Goal: Information Seeking & Learning: Compare options

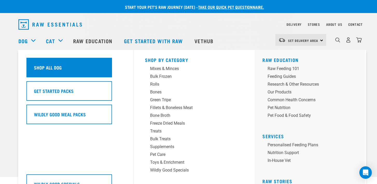
click at [40, 64] on h5 "Shop All Dog" at bounding box center [48, 67] width 28 height 7
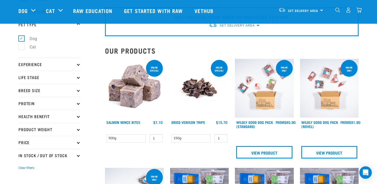
scroll to position [21, 0]
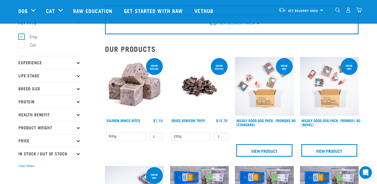
click at [78, 77] on p "Life Stage" at bounding box center [49, 75] width 62 height 13
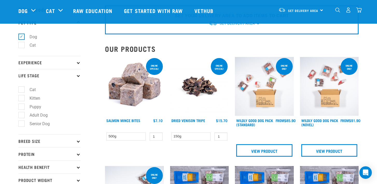
click at [42, 110] on label "Puppy" at bounding box center [32, 106] width 22 height 6
click at [22, 107] on input "Puppy" at bounding box center [19, 105] width 3 height 3
checkbox input "true"
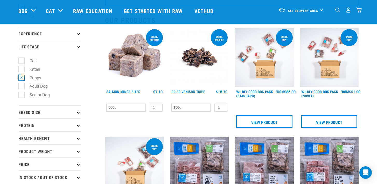
scroll to position [50, 0]
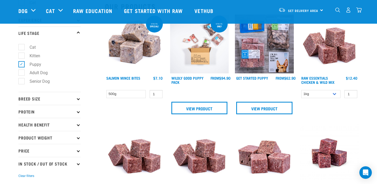
scroll to position [67, 0]
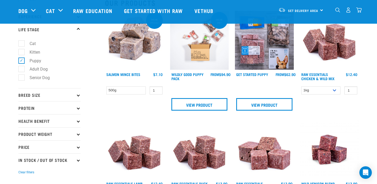
click at [78, 97] on p "Breed Size" at bounding box center [49, 94] width 62 height 13
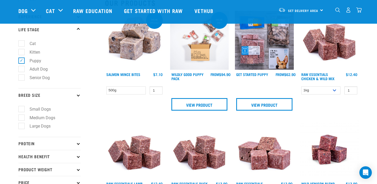
click at [56, 118] on label "Medium Dogs" at bounding box center [39, 117] width 36 height 6
click at [22, 118] on input "Medium Dogs" at bounding box center [19, 116] width 3 height 3
checkbox input "true"
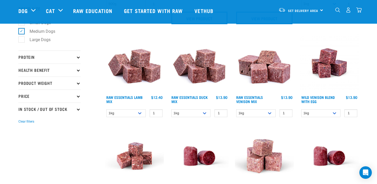
scroll to position [153, 0]
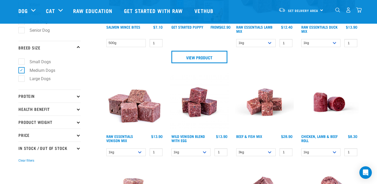
scroll to position [115, 0]
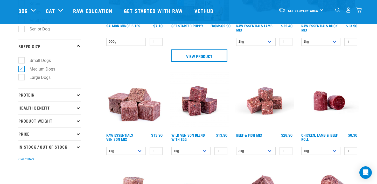
click at [77, 97] on p "Protein" at bounding box center [49, 94] width 62 height 13
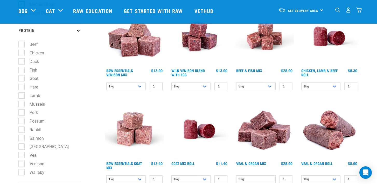
scroll to position [180, 0]
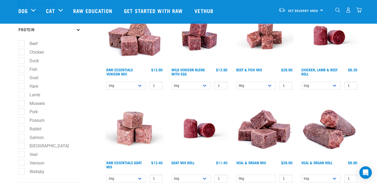
click at [21, 165] on label "Venison" at bounding box center [33, 162] width 25 height 6
click at [21, 163] on input "Venison" at bounding box center [19, 161] width 3 height 3
checkbox input "true"
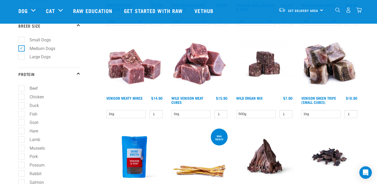
scroll to position [137, 0]
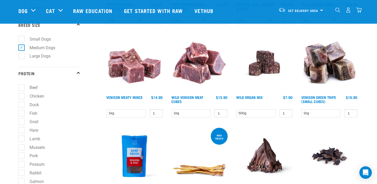
click at [322, 72] on img at bounding box center [329, 63] width 59 height 59
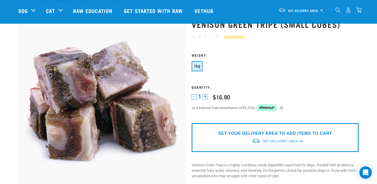
scroll to position [13, 0]
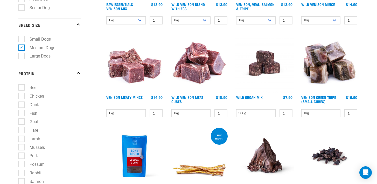
click at [138, 73] on img at bounding box center [134, 63] width 59 height 59
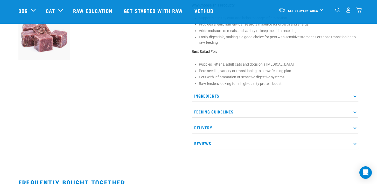
scroll to position [202, 0]
click at [356, 93] on p "Ingredients" at bounding box center [275, 96] width 167 height 12
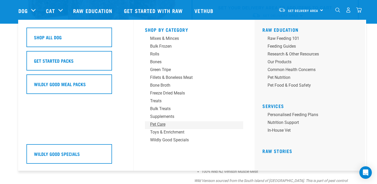
scroll to position [159, 0]
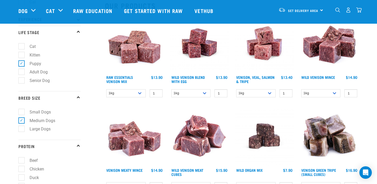
scroll to position [63, 0]
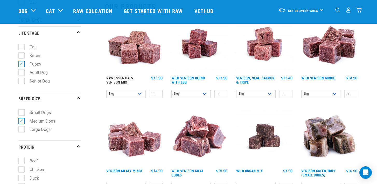
click at [131, 77] on link "Raw Essentials Venison Mix" at bounding box center [119, 80] width 27 height 6
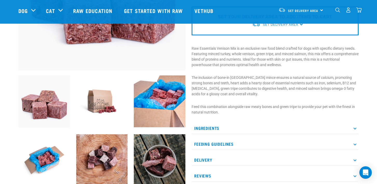
scroll to position [135, 0]
click at [356, 127] on icon at bounding box center [355, 127] width 3 height 3
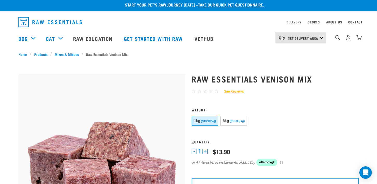
scroll to position [0, 0]
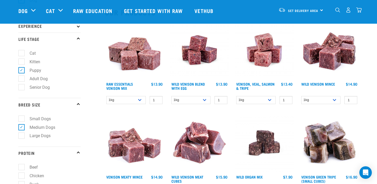
scroll to position [57, 0]
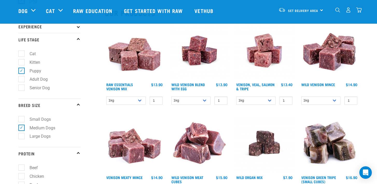
click at [135, 56] on img at bounding box center [134, 50] width 59 height 59
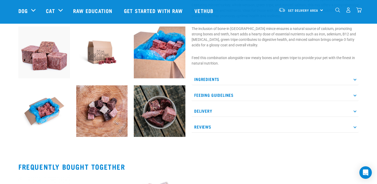
scroll to position [184, 0]
click at [355, 79] on icon at bounding box center [355, 78] width 3 height 3
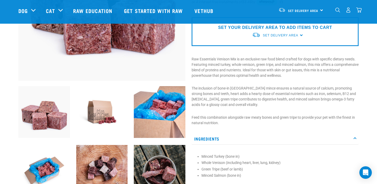
scroll to position [126, 0]
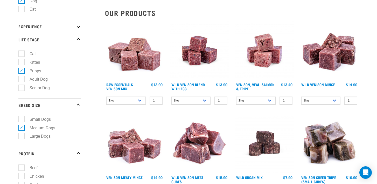
click at [332, 59] on img at bounding box center [329, 50] width 59 height 59
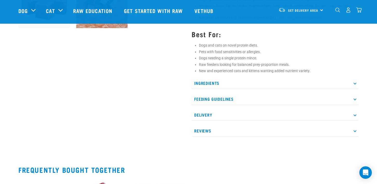
scroll to position [238, 0]
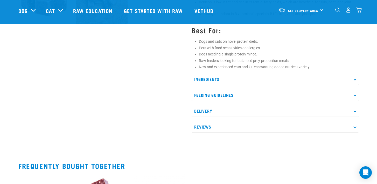
click at [357, 78] on p "Ingredients" at bounding box center [275, 79] width 167 height 12
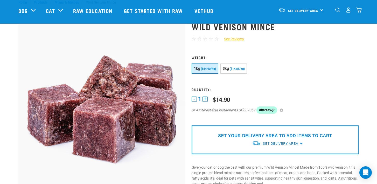
scroll to position [0, 0]
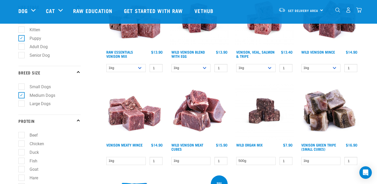
scroll to position [87, 0]
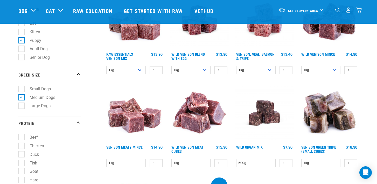
click at [144, 119] on img at bounding box center [134, 112] width 59 height 59
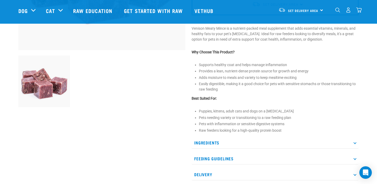
scroll to position [156, 0]
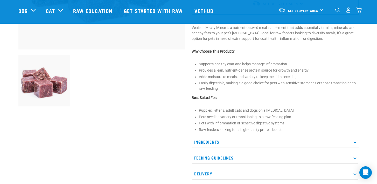
click at [355, 142] on icon at bounding box center [355, 141] width 3 height 3
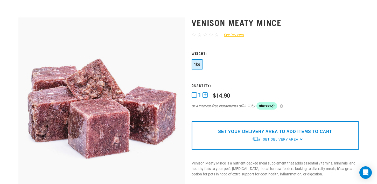
scroll to position [0, 0]
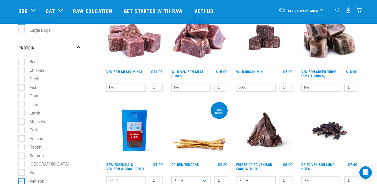
scroll to position [168, 0]
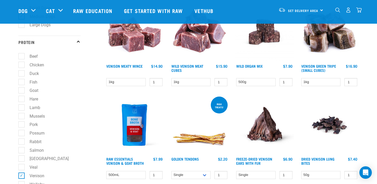
click at [21, 144] on label "Rabbit" at bounding box center [32, 141] width 22 height 6
click at [21, 142] on input "Rabbit" at bounding box center [19, 140] width 3 height 3
checkbox input "true"
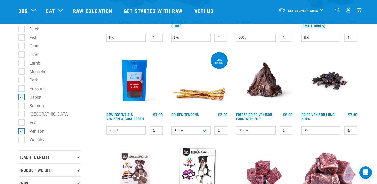
scroll to position [205, 0]
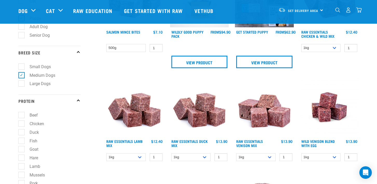
scroll to position [122, 0]
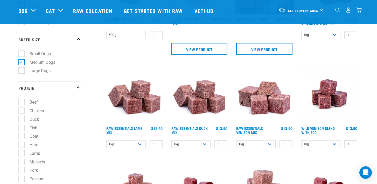
click at [22, 154] on label "Lamb" at bounding box center [31, 153] width 21 height 6
click at [22, 154] on input "Lamb" at bounding box center [19, 151] width 3 height 3
checkbox input "true"
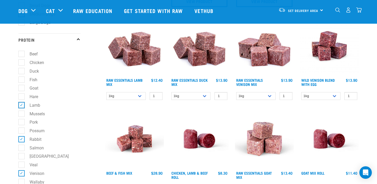
scroll to position [171, 0]
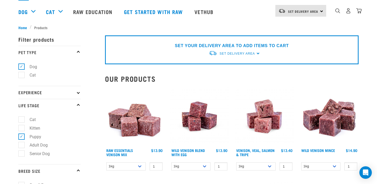
scroll to position [35, 0]
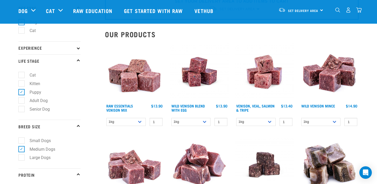
click at [22, 95] on label "Puppy" at bounding box center [32, 92] width 22 height 6
click at [22, 93] on input "Puppy" at bounding box center [19, 90] width 3 height 3
checkbox input "false"
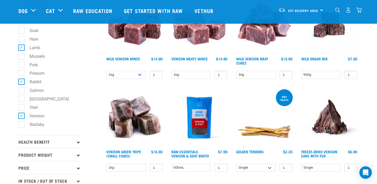
scroll to position [174, 0]
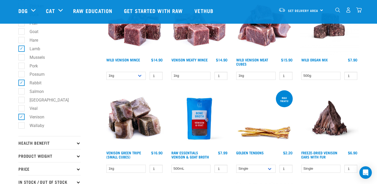
click at [22, 118] on label "Venison" at bounding box center [33, 116] width 25 height 6
click at [22, 118] on input "Venison" at bounding box center [19, 115] width 3 height 3
checkbox input "false"
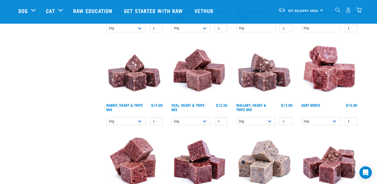
scroll to position [625, 0]
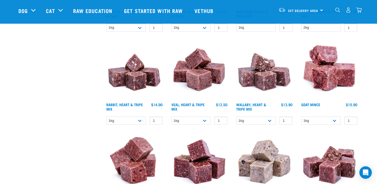
click at [130, 84] on img at bounding box center [134, 70] width 59 height 59
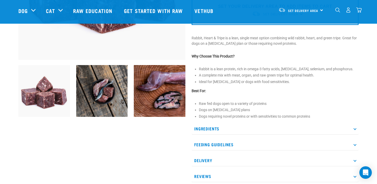
scroll to position [146, 0]
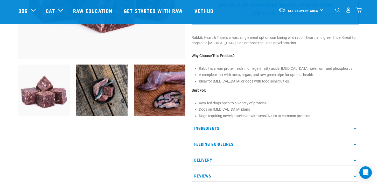
click at [356, 127] on icon at bounding box center [355, 127] width 3 height 3
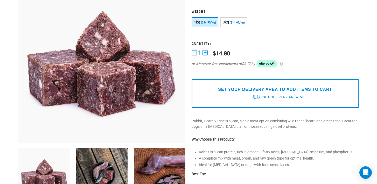
scroll to position [0, 0]
